Goal: Find specific page/section: Find specific page/section

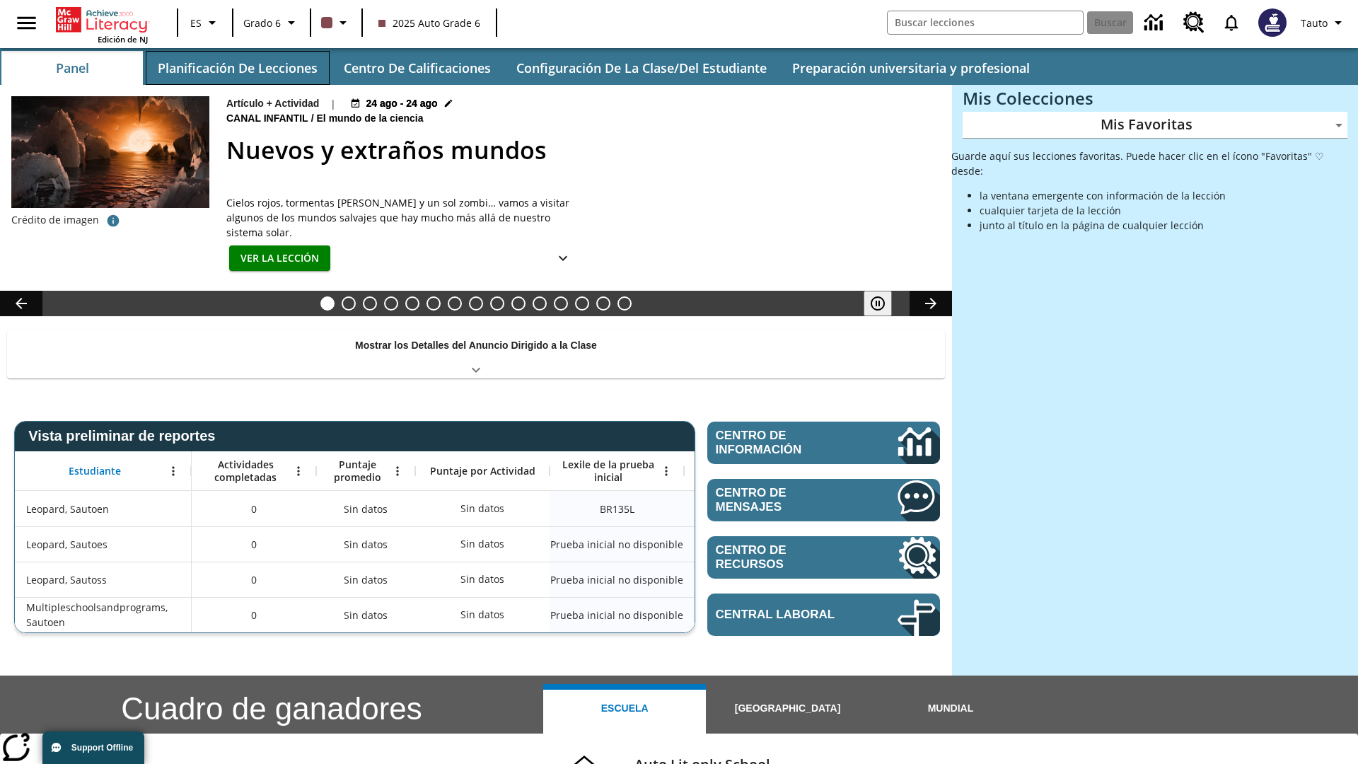
click at [237, 68] on button "Planificación de lecciones" at bounding box center [238, 68] width 184 height 34
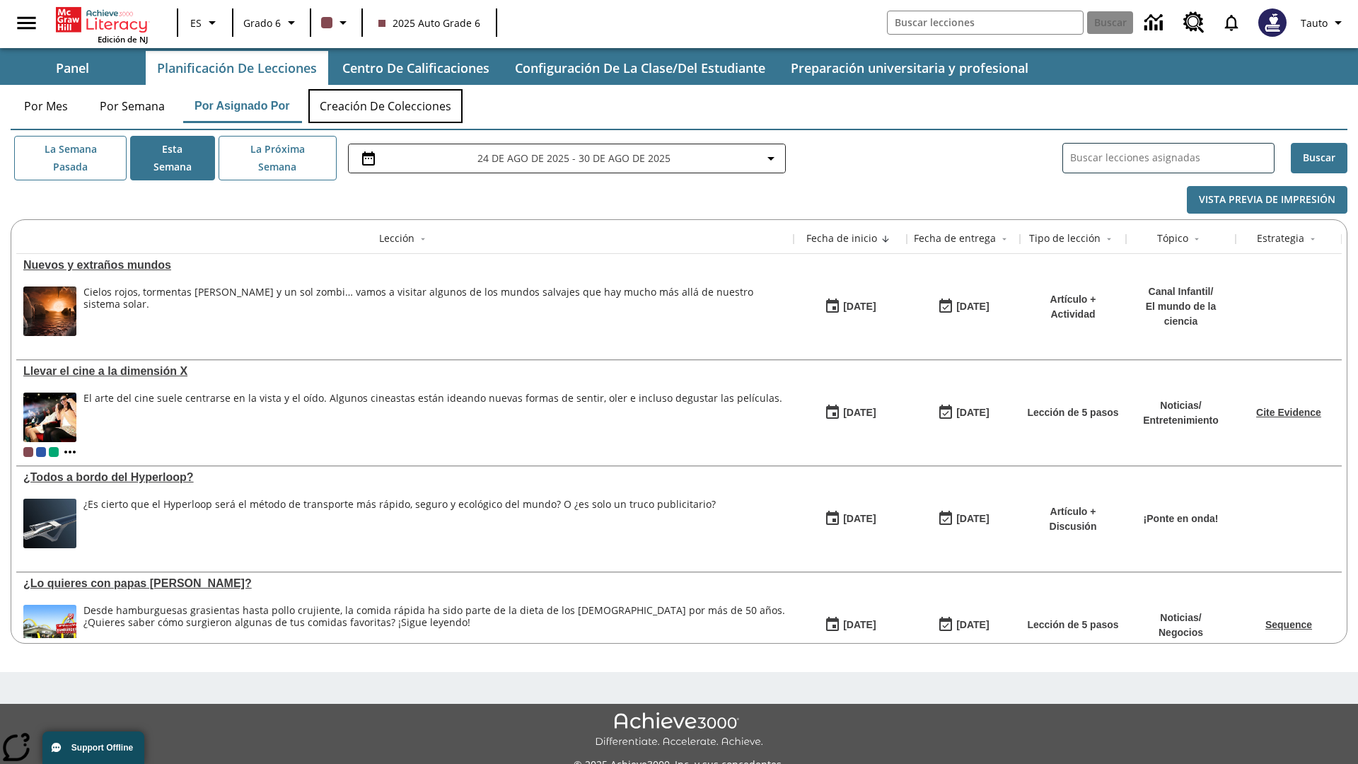
click at [386, 106] on button "Creación de colecciones" at bounding box center [385, 106] width 154 height 34
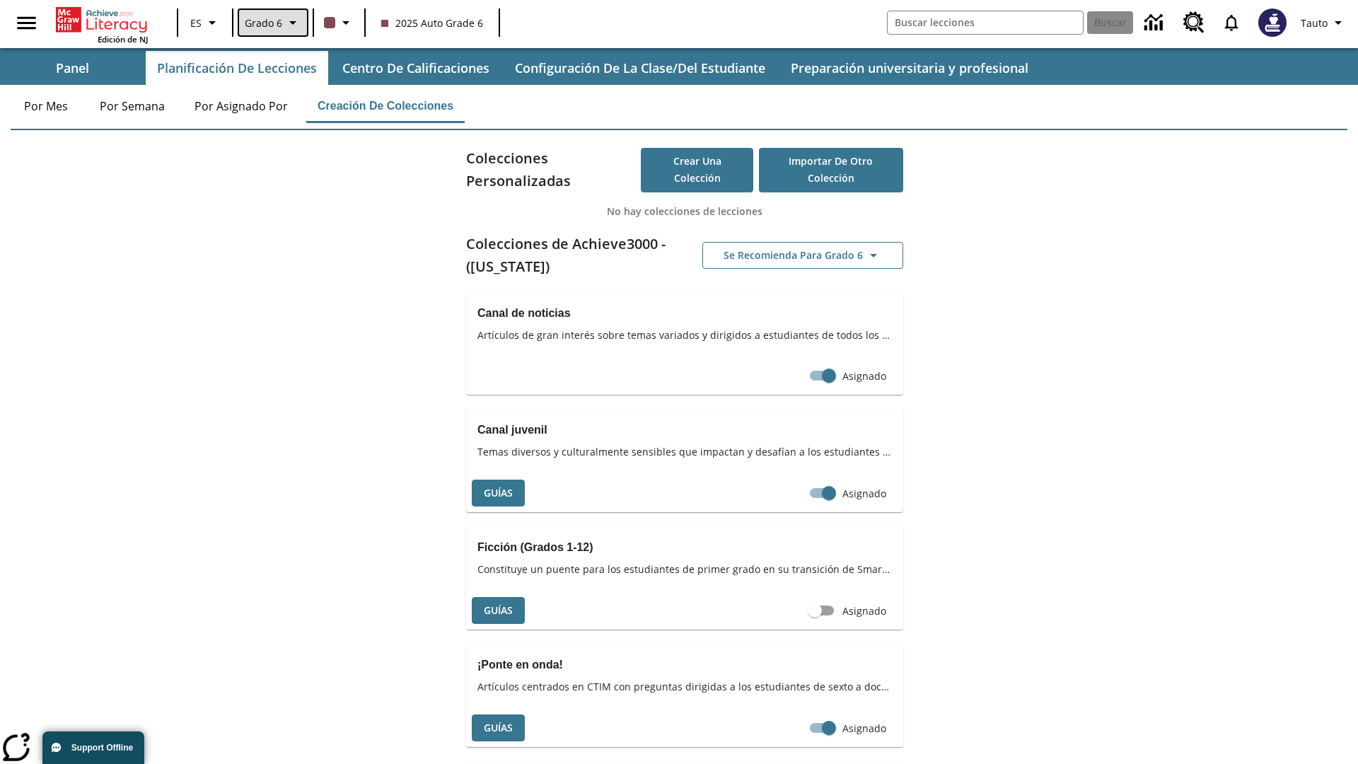
click at [272, 23] on span "Grado 6" at bounding box center [263, 23] width 37 height 15
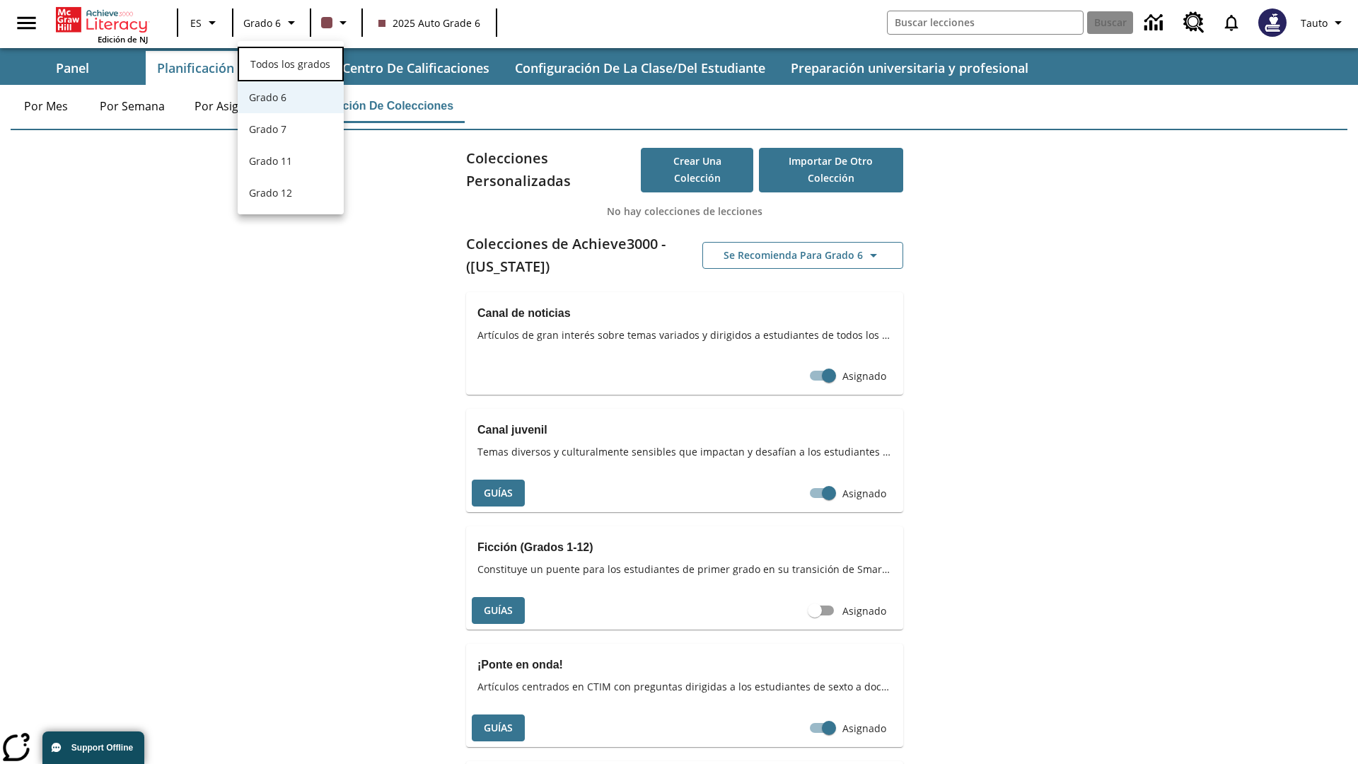
click at [291, 62] on span "Todos los grados" at bounding box center [290, 63] width 80 height 13
